Goal: Navigation & Orientation: Understand site structure

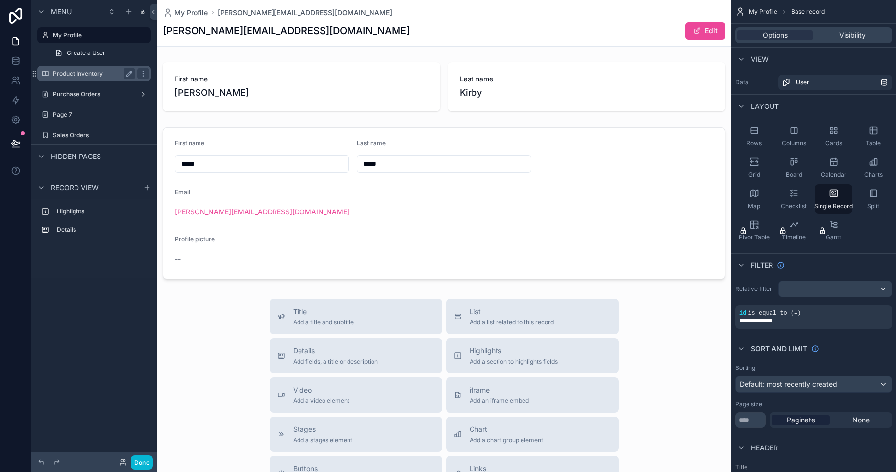
click at [91, 77] on label "Product Inventory" at bounding box center [92, 74] width 78 height 8
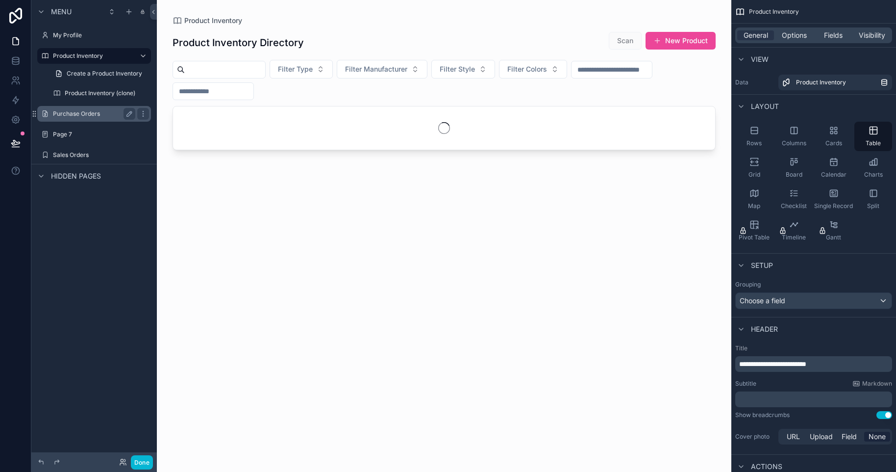
click at [84, 115] on label "Purchase Orders" at bounding box center [92, 114] width 78 height 8
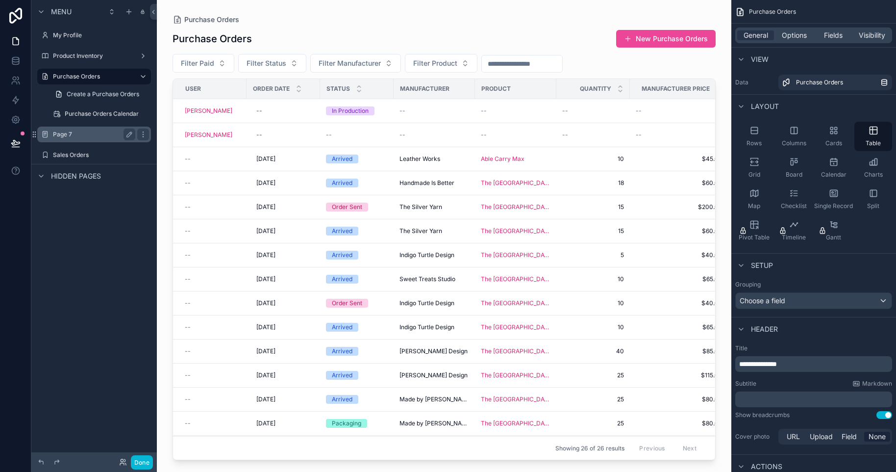
click at [82, 128] on div "Page 7" at bounding box center [94, 134] width 82 height 12
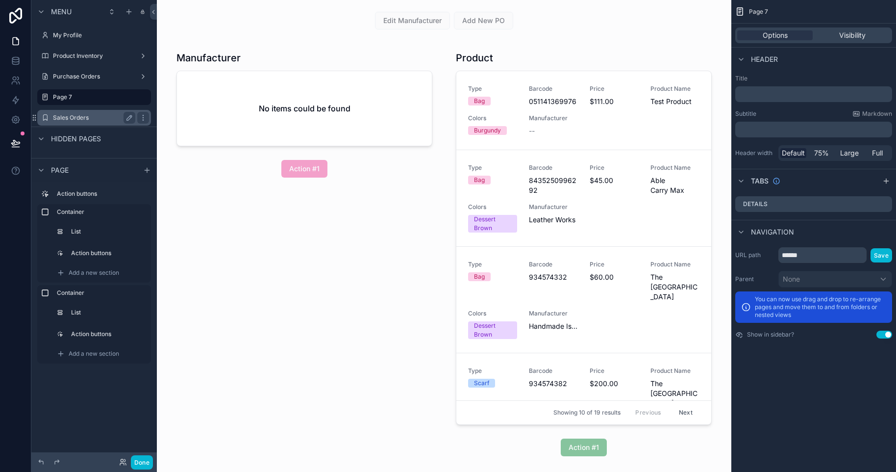
click at [94, 125] on div "Sales Orders" at bounding box center [94, 118] width 110 height 16
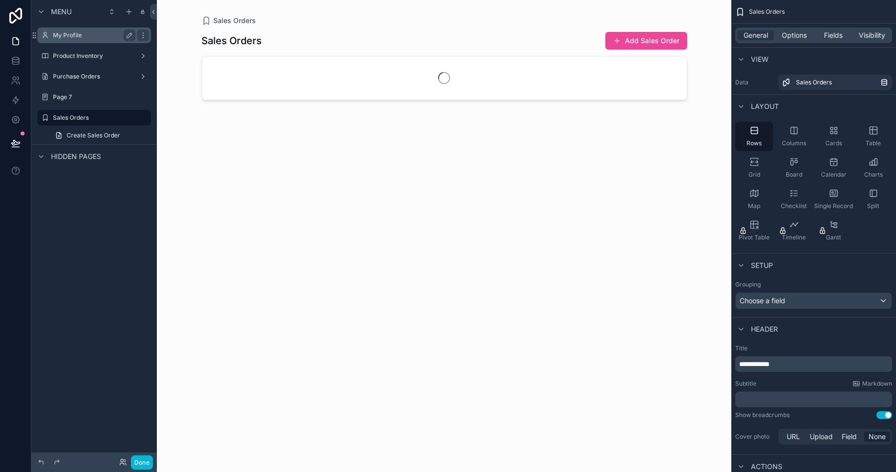
click at [79, 39] on label "My Profile" at bounding box center [92, 35] width 78 height 8
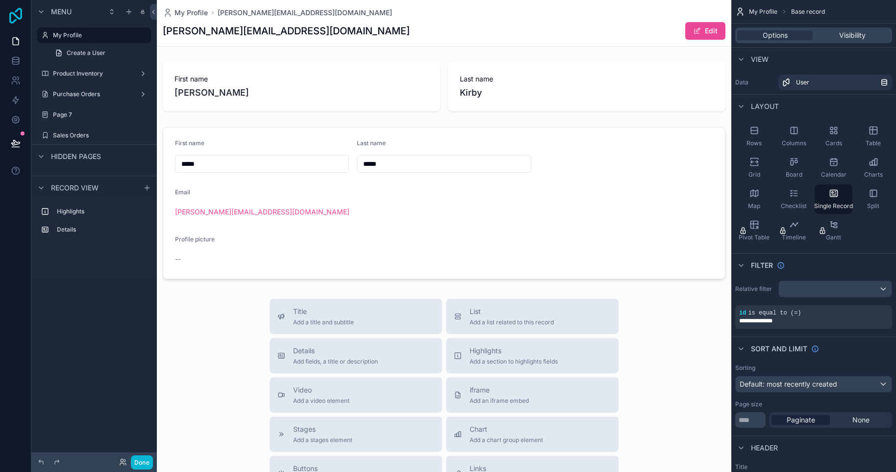
click at [18, 11] on icon at bounding box center [16, 16] width 20 height 16
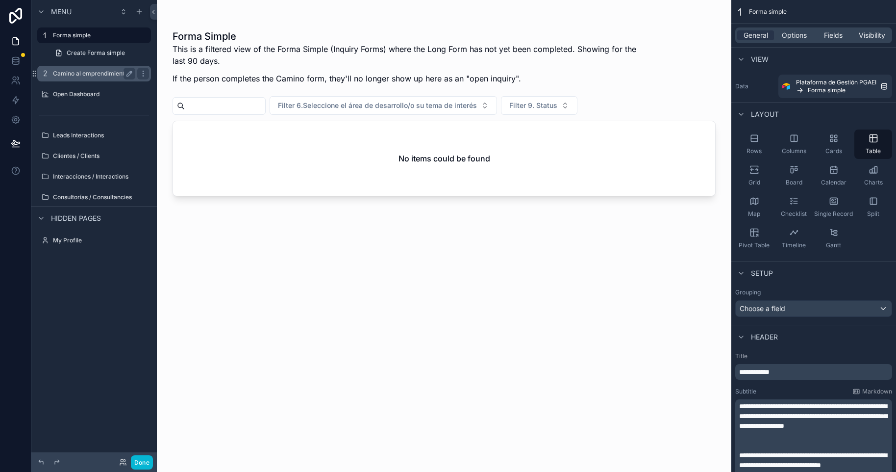
click at [101, 66] on div "Camino al emprendimiento" at bounding box center [94, 74] width 110 height 16
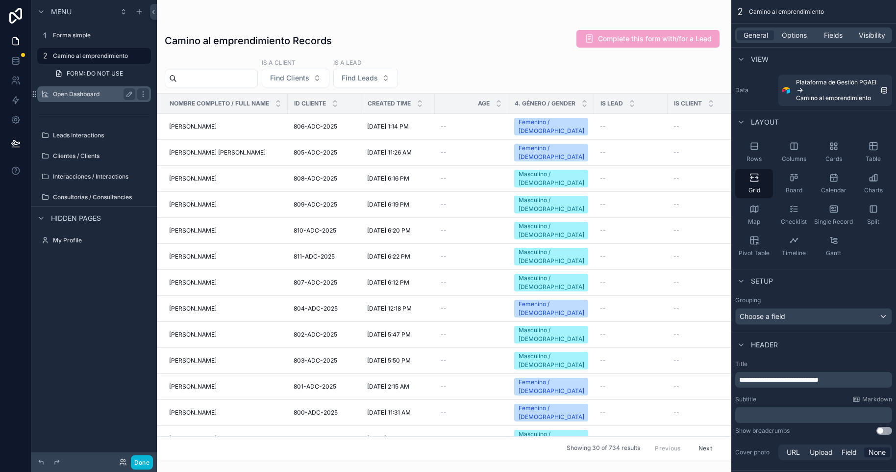
click at [86, 89] on div "Open Dashboard" at bounding box center [94, 94] width 82 height 12
click at [85, 100] on div "Open Dashboard" at bounding box center [94, 94] width 82 height 12
click at [57, 94] on label "Open Dashboard" at bounding box center [92, 94] width 78 height 8
click at [98, 96] on label "Open Dashboard" at bounding box center [92, 94] width 78 height 8
click at [81, 139] on label "Leads Interactions" at bounding box center [92, 135] width 78 height 8
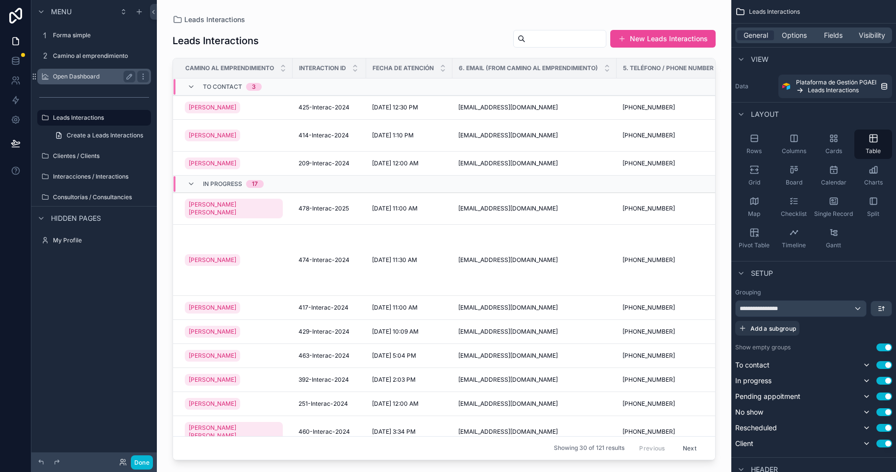
click at [86, 76] on label "Open Dashboard" at bounding box center [92, 77] width 78 height 8
click at [133, 75] on button "scrollable content" at bounding box center [130, 77] width 12 height 12
click at [141, 77] on icon "scrollable content" at bounding box center [143, 77] width 8 height 8
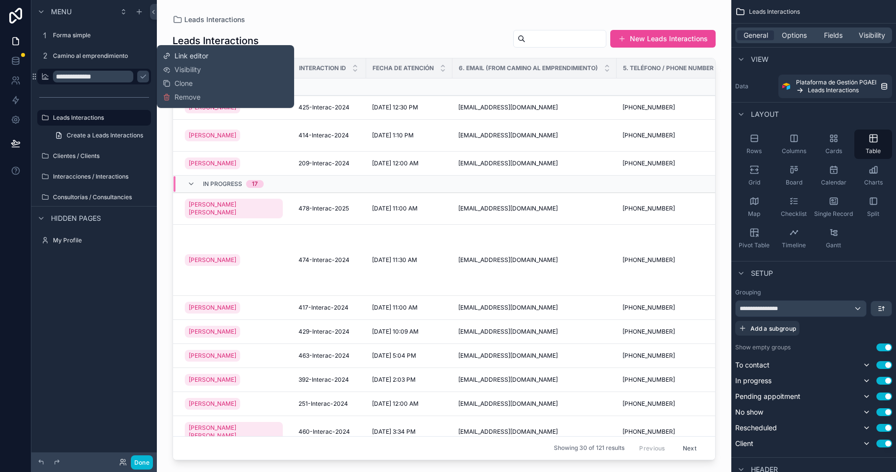
click at [180, 56] on span "Link editor" at bounding box center [192, 56] width 34 height 10
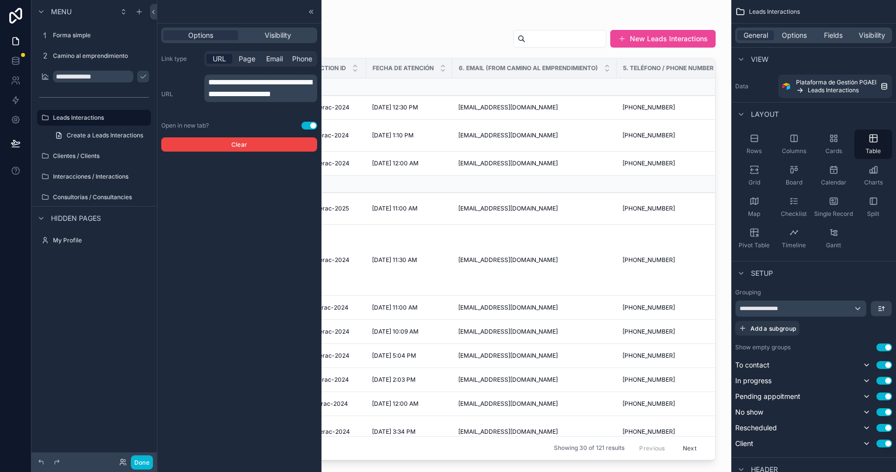
click at [307, 100] on p "**********" at bounding box center [261, 88] width 107 height 24
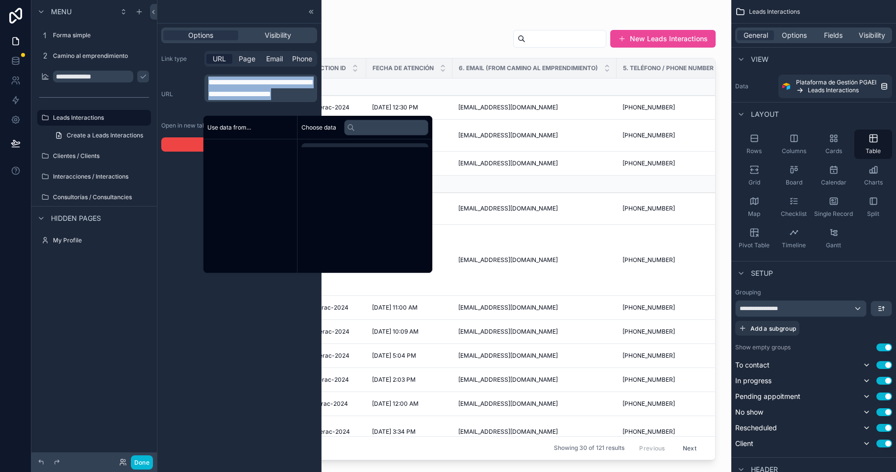
click at [307, 100] on p "**********" at bounding box center [261, 88] width 107 height 24
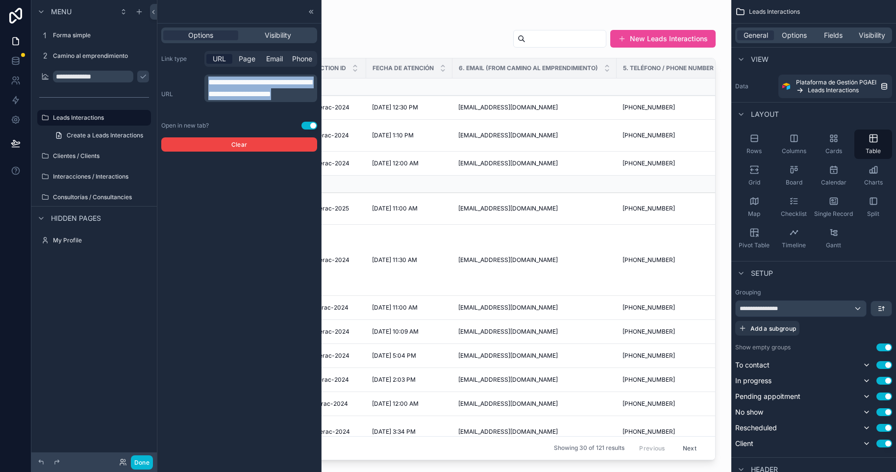
copy span "**********"
click at [89, 116] on label "Leads Interactions" at bounding box center [92, 118] width 78 height 8
click at [313, 12] on icon at bounding box center [311, 12] width 8 height 8
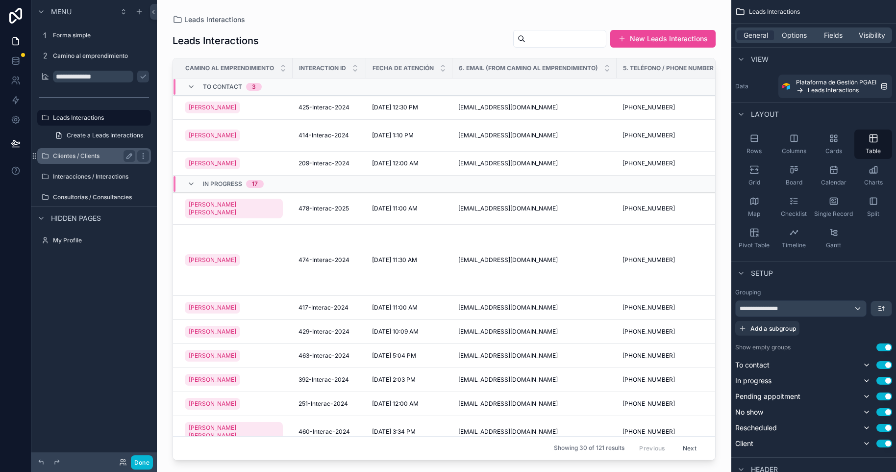
click at [112, 151] on div "Clientes / Clients" at bounding box center [94, 156] width 82 height 12
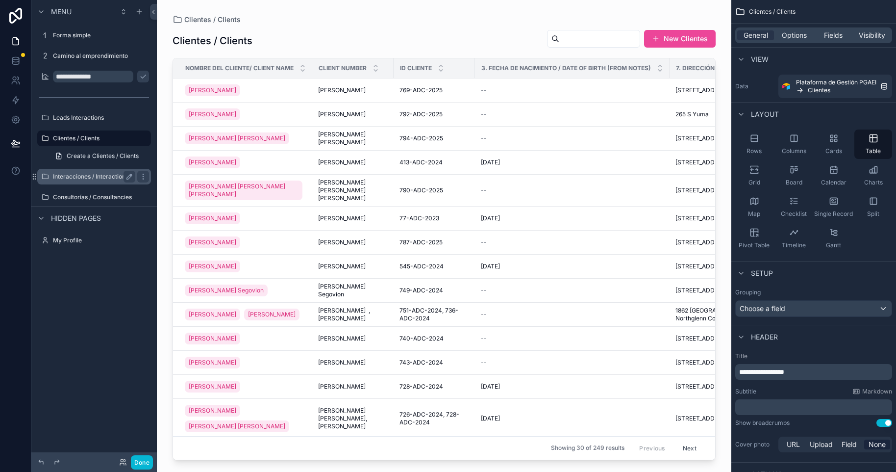
click at [94, 179] on label "Interacciones / Interactions" at bounding box center [92, 177] width 78 height 8
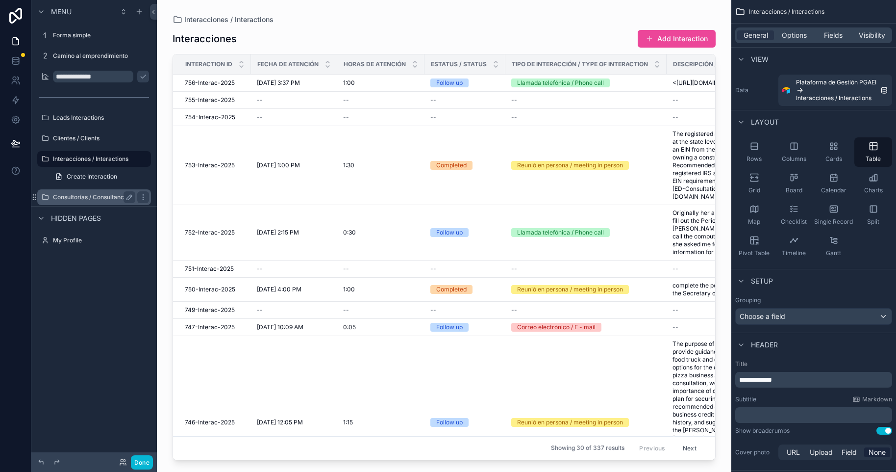
click at [98, 197] on label "Consultorías / Consultancies" at bounding box center [92, 197] width 79 height 8
